Goal: Transaction & Acquisition: Purchase product/service

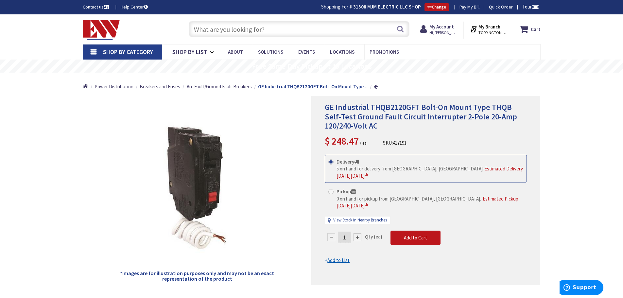
click at [244, 30] on input "text" at bounding box center [299, 29] width 221 height 16
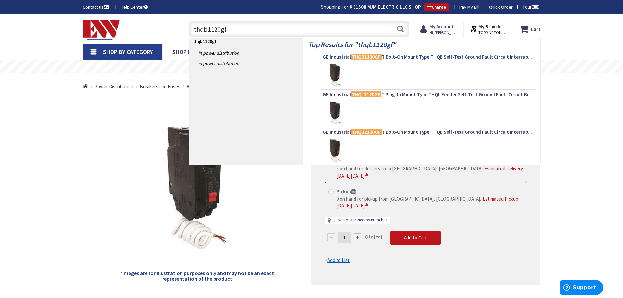
type input "thqb1120gf"
click at [380, 56] on mark "THQB1120GF" at bounding box center [366, 57] width 31 height 8
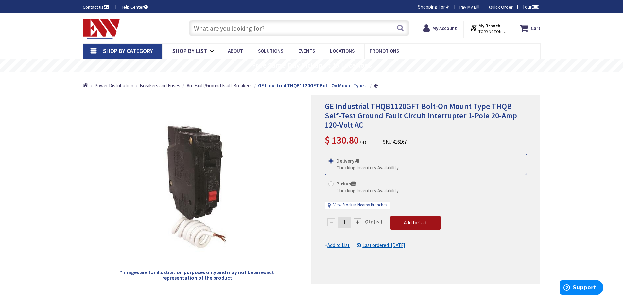
click at [409, 223] on span "Add to Cart" at bounding box center [415, 222] width 23 height 6
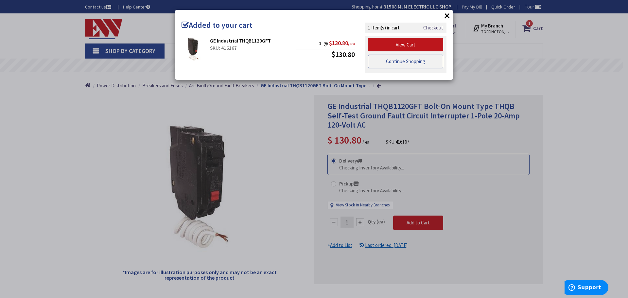
click at [407, 61] on link "Continue Shopping" at bounding box center [405, 62] width 75 height 14
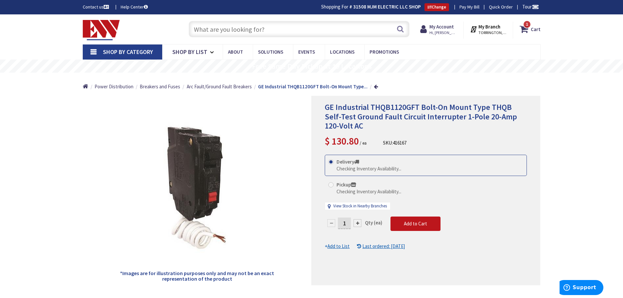
click at [289, 28] on input "text" at bounding box center [299, 29] width 221 height 16
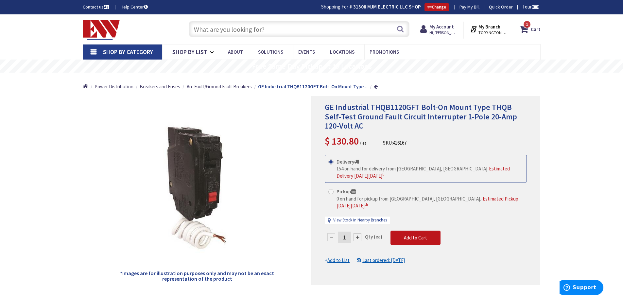
type input "1"
type input "[GEOGRAPHIC_DATA], [PERSON_NAME] 180 St. bet. [PERSON_NAME][GEOGRAPHIC_DATA] an…"
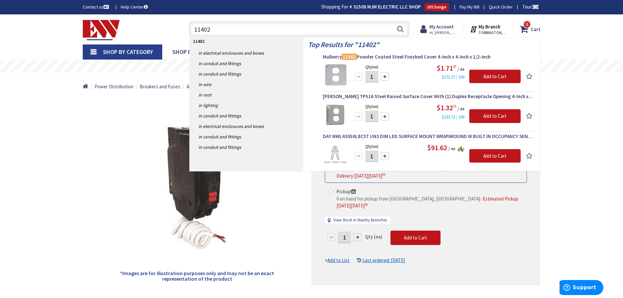
type input "11402"
click at [385, 76] on div at bounding box center [385, 77] width 8 height 8
click at [384, 76] on div at bounding box center [385, 77] width 8 height 8
click at [384, 75] on div at bounding box center [385, 77] width 8 height 8
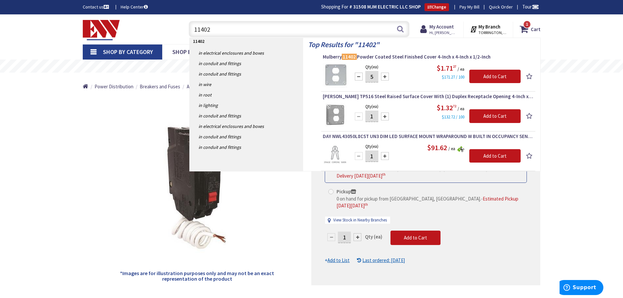
click at [383, 74] on div at bounding box center [385, 77] width 8 height 8
click at [359, 75] on div at bounding box center [359, 77] width 8 height 8
click at [358, 75] on div at bounding box center [359, 77] width 8 height 8
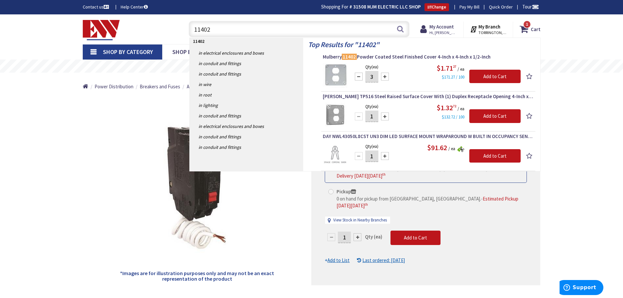
type input "2"
click at [501, 76] on input "Add to Cart" at bounding box center [494, 77] width 51 height 14
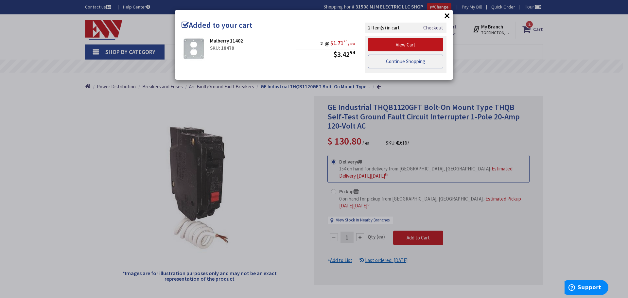
click at [406, 59] on link "Continue Shopping" at bounding box center [405, 62] width 75 height 14
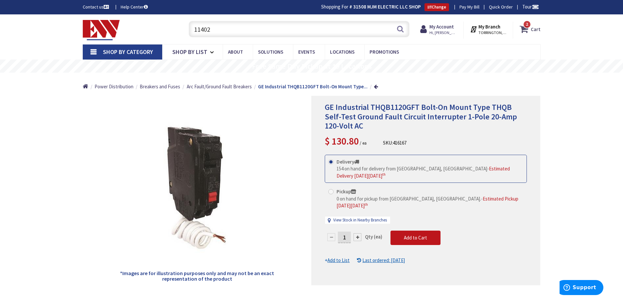
click at [535, 28] on strong "Cart" at bounding box center [536, 29] width 10 height 12
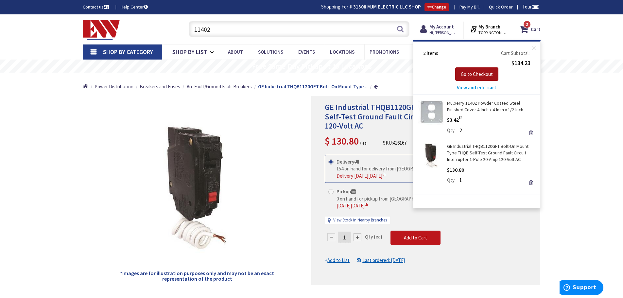
click at [473, 73] on span "Go to Checkout" at bounding box center [477, 74] width 32 height 6
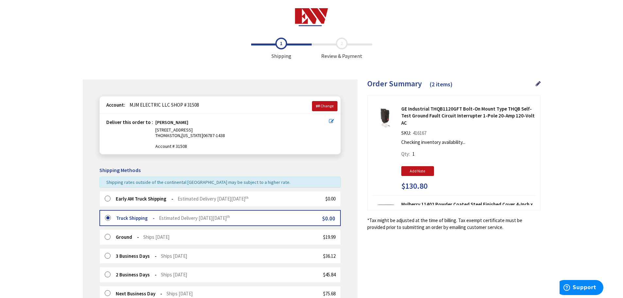
click at [107, 198] on label at bounding box center [110, 199] width 10 height 7
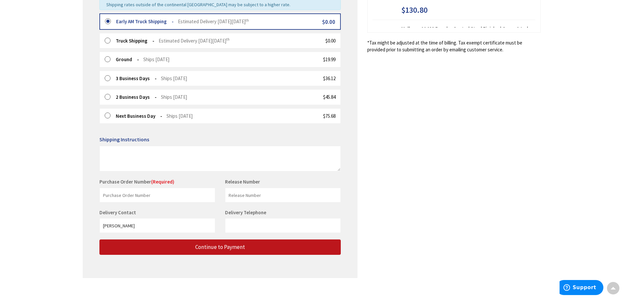
scroll to position [185, 0]
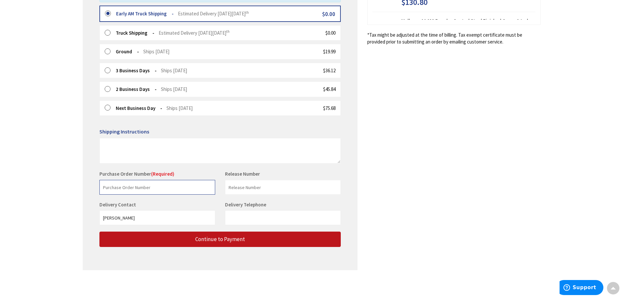
click at [152, 187] on input "text" at bounding box center [157, 187] width 116 height 15
type input "25-073 BRDGPRT HSPT"
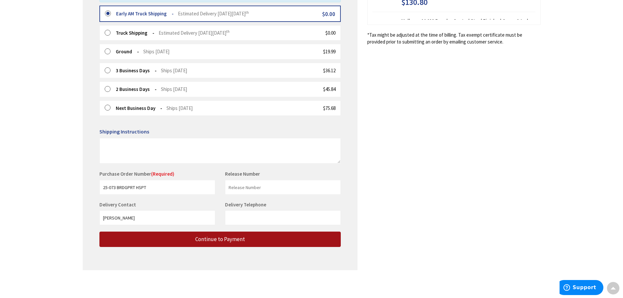
click at [209, 236] on span "Continue to Payment" at bounding box center [220, 238] width 50 height 7
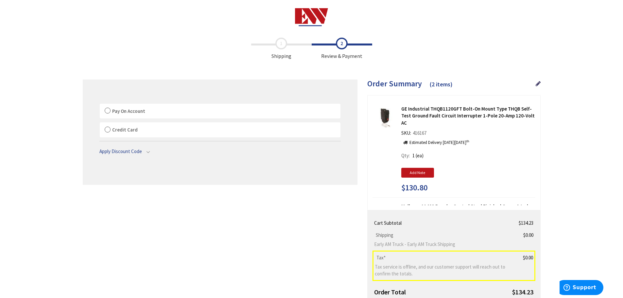
click at [108, 110] on label "Pay On Account" at bounding box center [220, 111] width 241 height 15
click at [100, 105] on input "Pay On Account" at bounding box center [100, 105] width 0 height 0
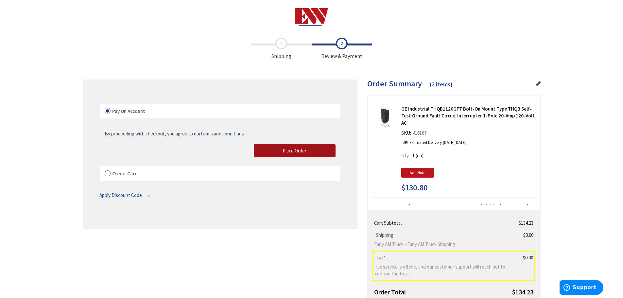
click at [293, 151] on span "Place Order" at bounding box center [294, 150] width 24 height 6
